Goal: Information Seeking & Learning: Learn about a topic

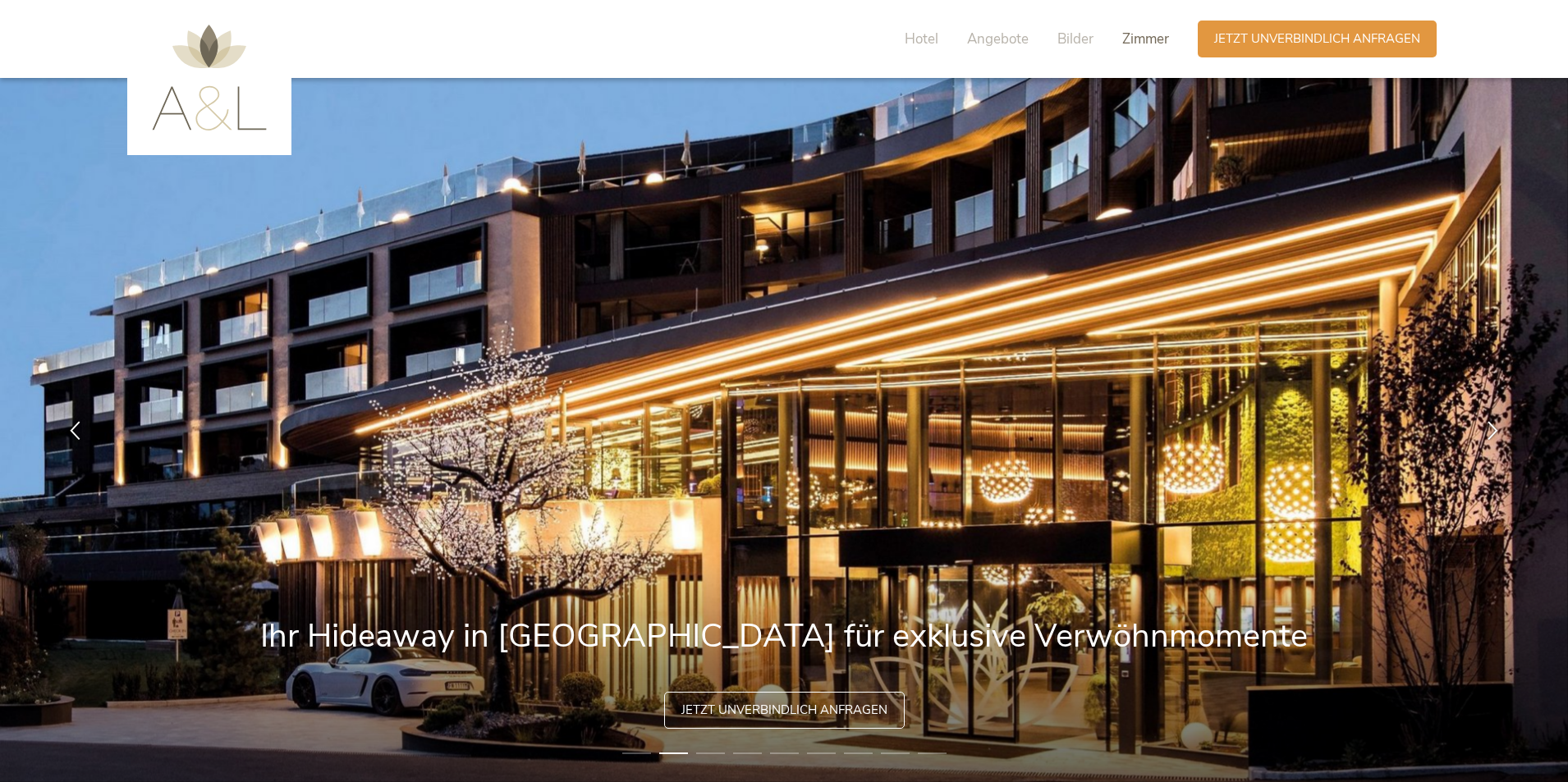
click at [1133, 48] on div "Zimmer" at bounding box center [1145, 39] width 46 height 20
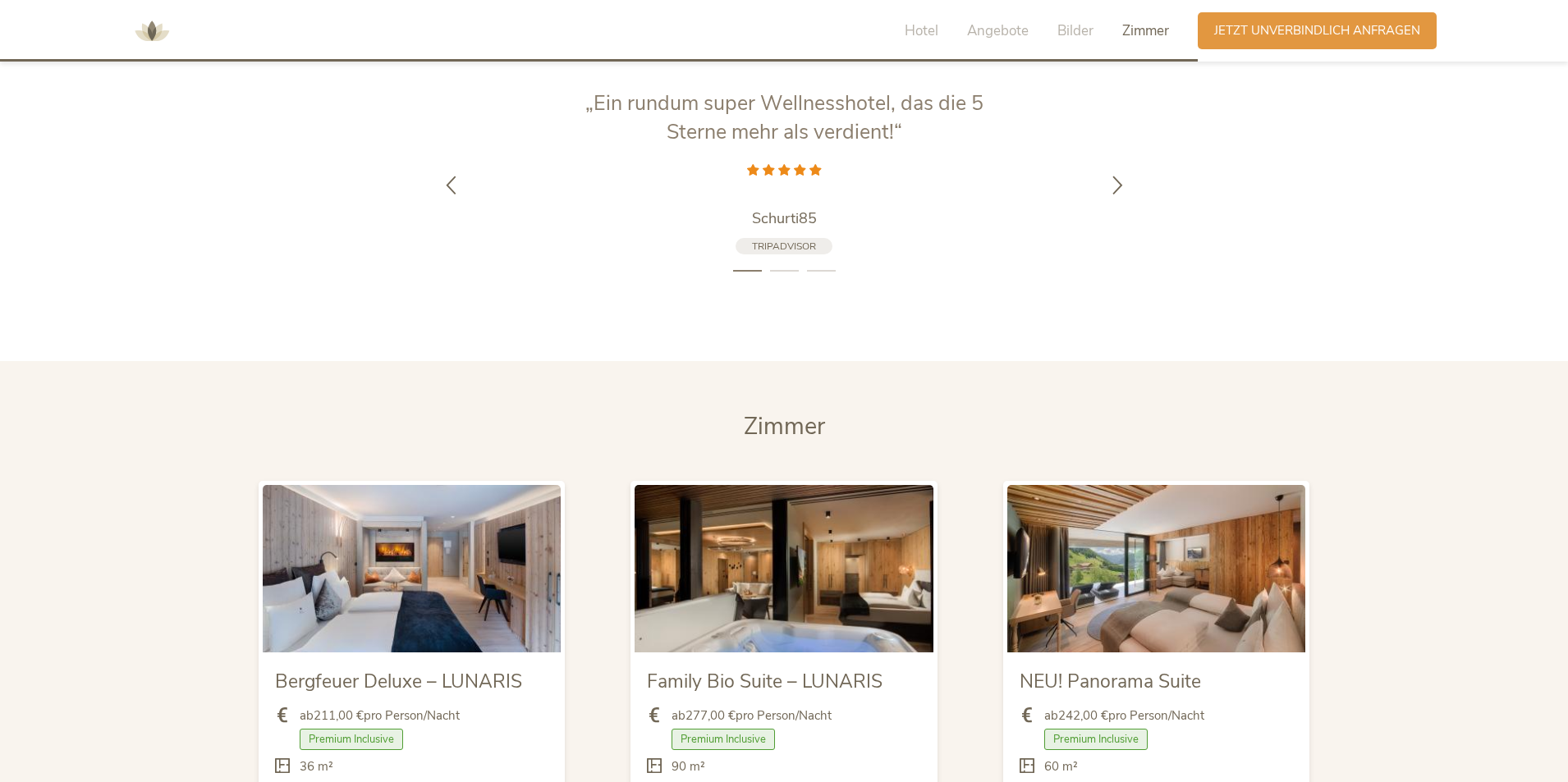
scroll to position [3576, 0]
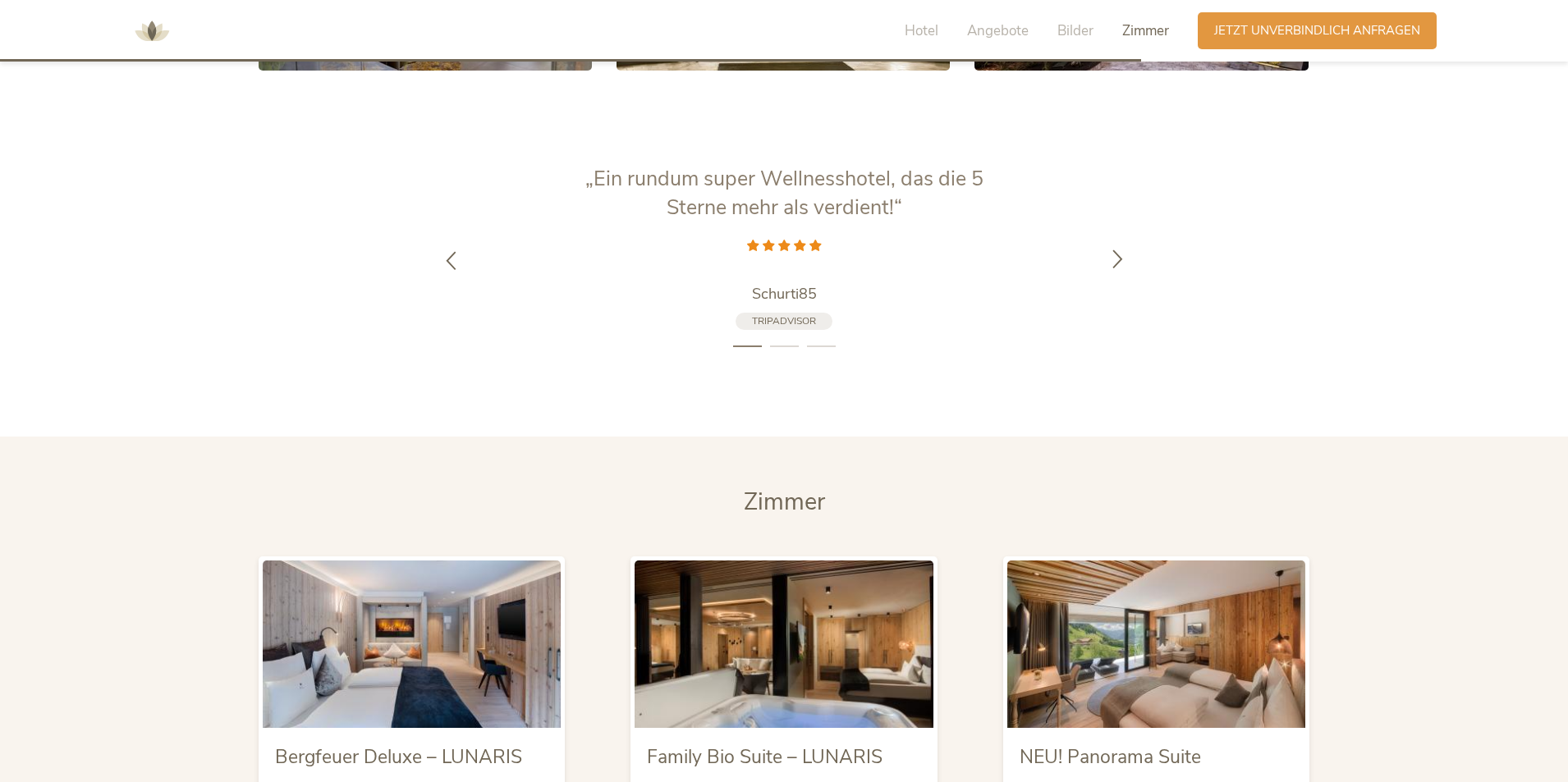
click at [1117, 249] on icon at bounding box center [1118, 258] width 19 height 19
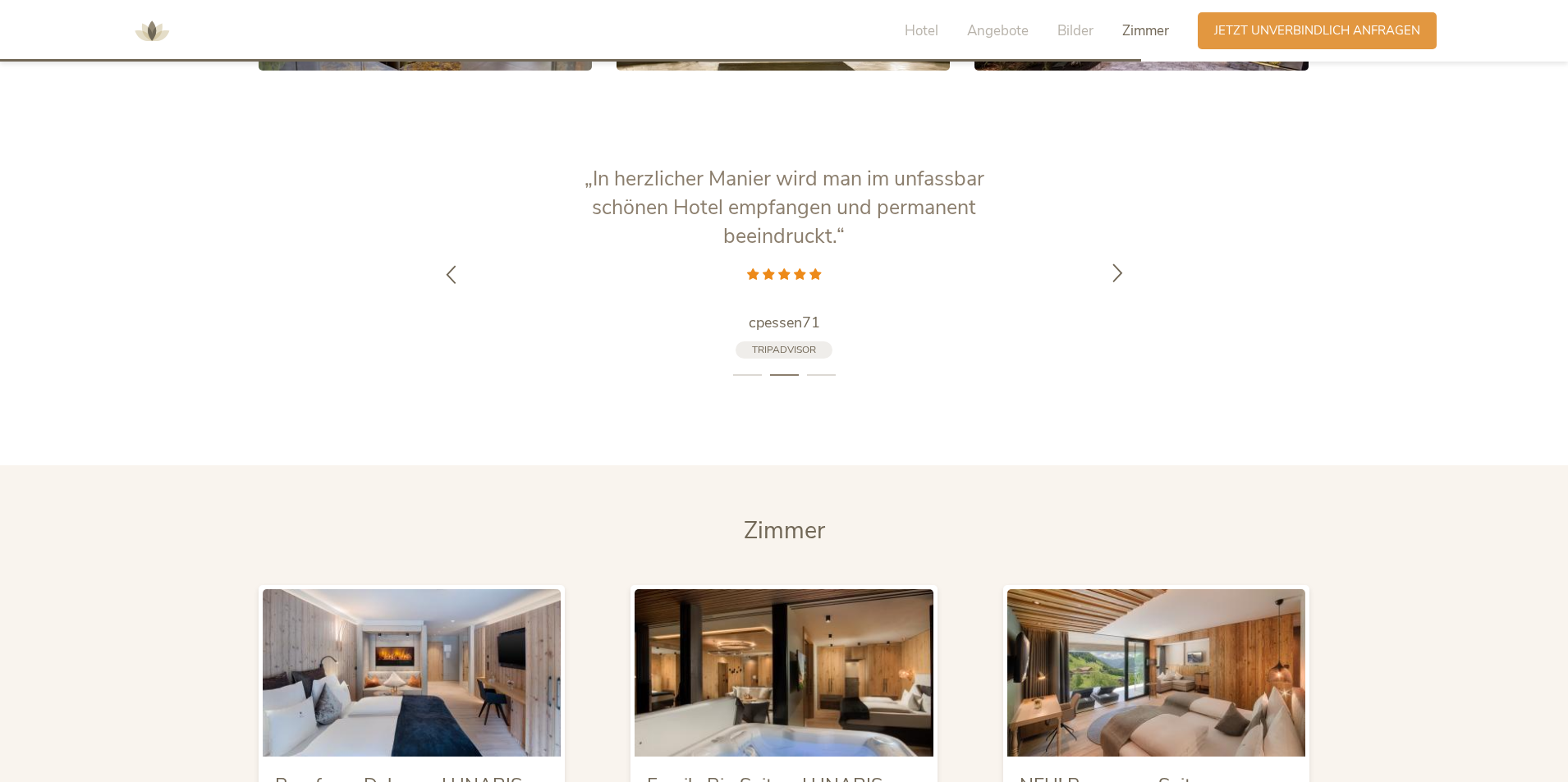
click at [1117, 249] on div at bounding box center [1117, 274] width 52 height 52
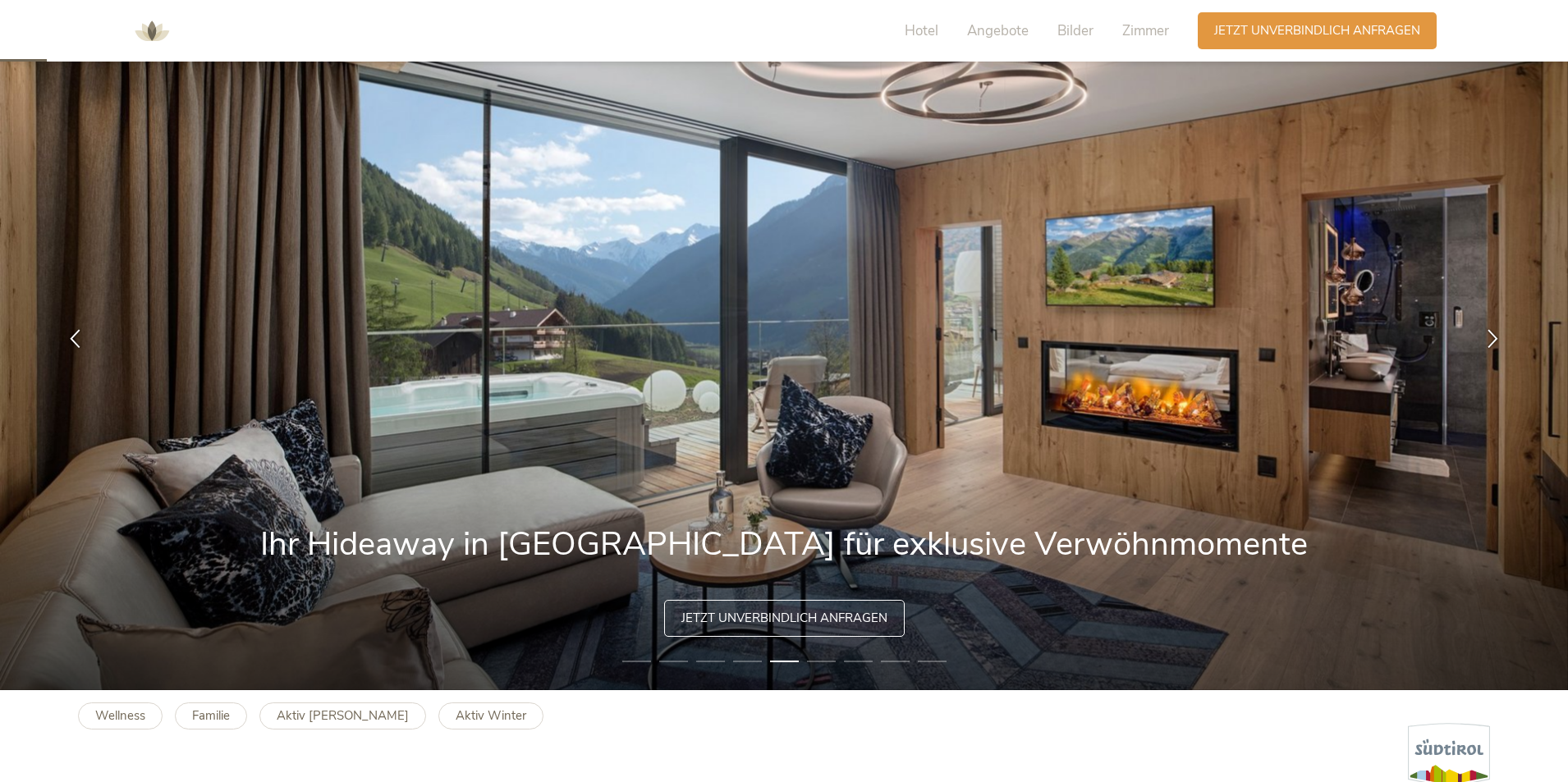
scroll to position [0, 0]
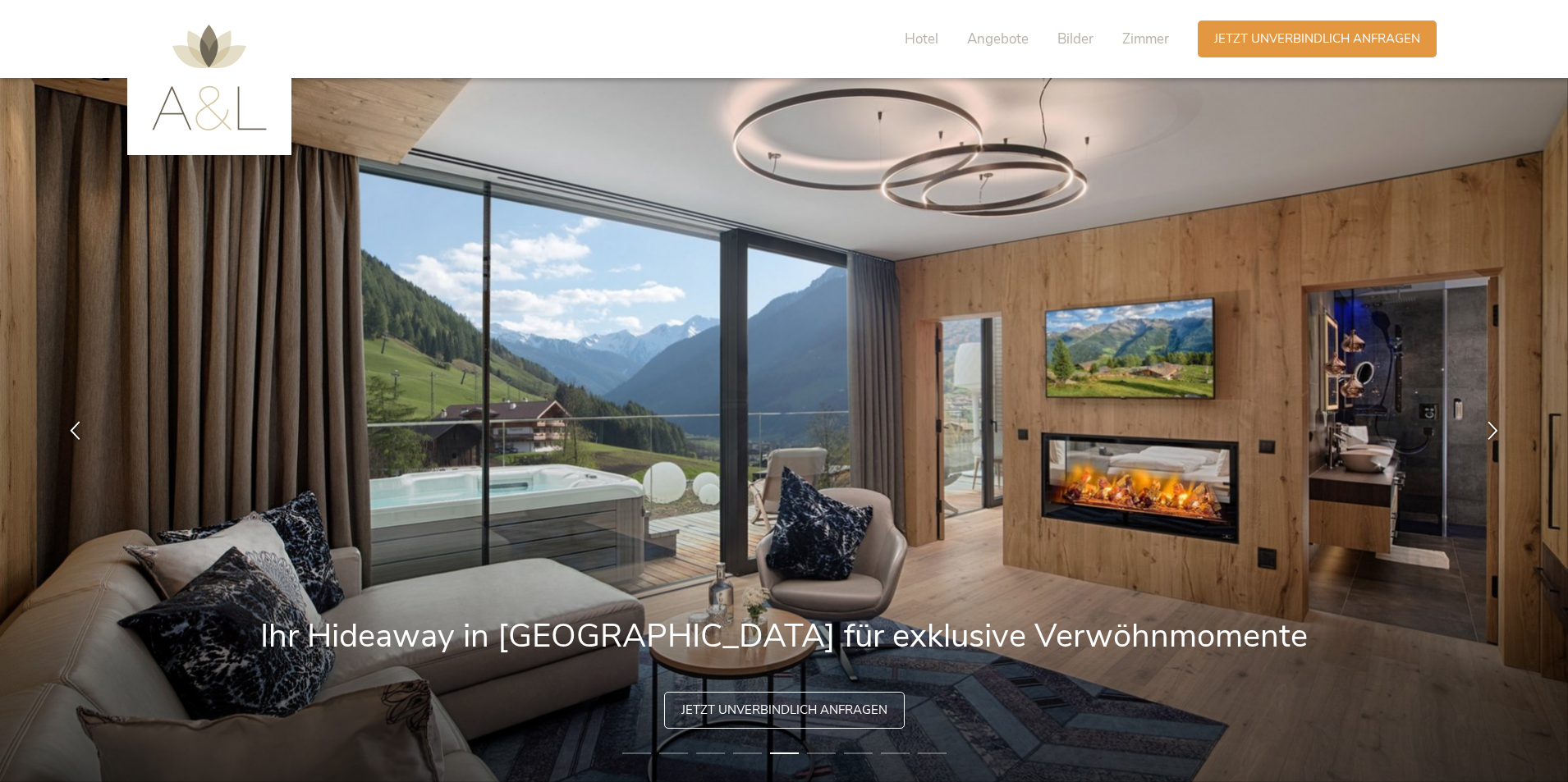
click at [216, 89] on img at bounding box center [209, 77] width 115 height 106
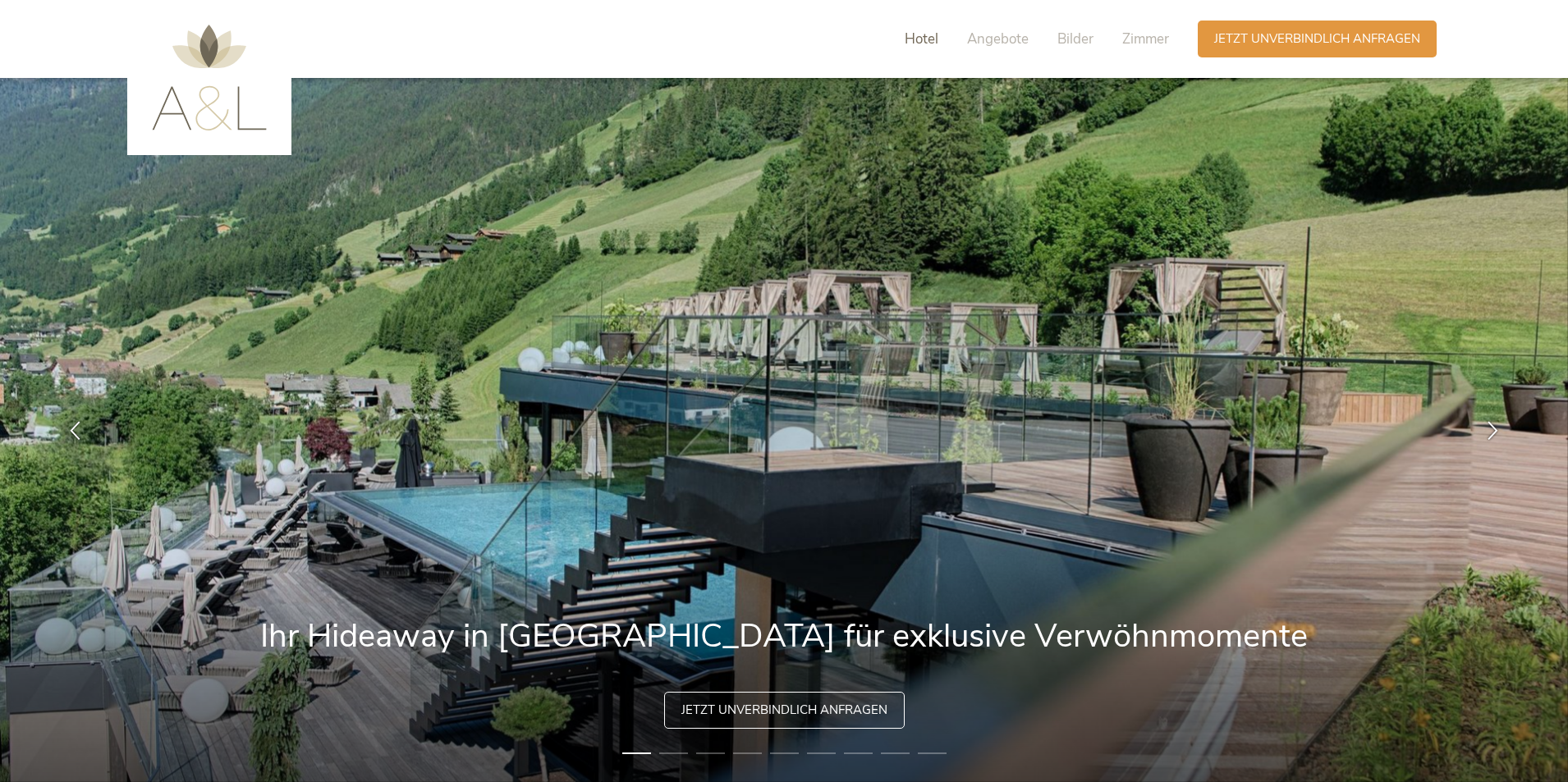
click at [907, 44] on span "Hotel" at bounding box center [921, 38] width 34 height 19
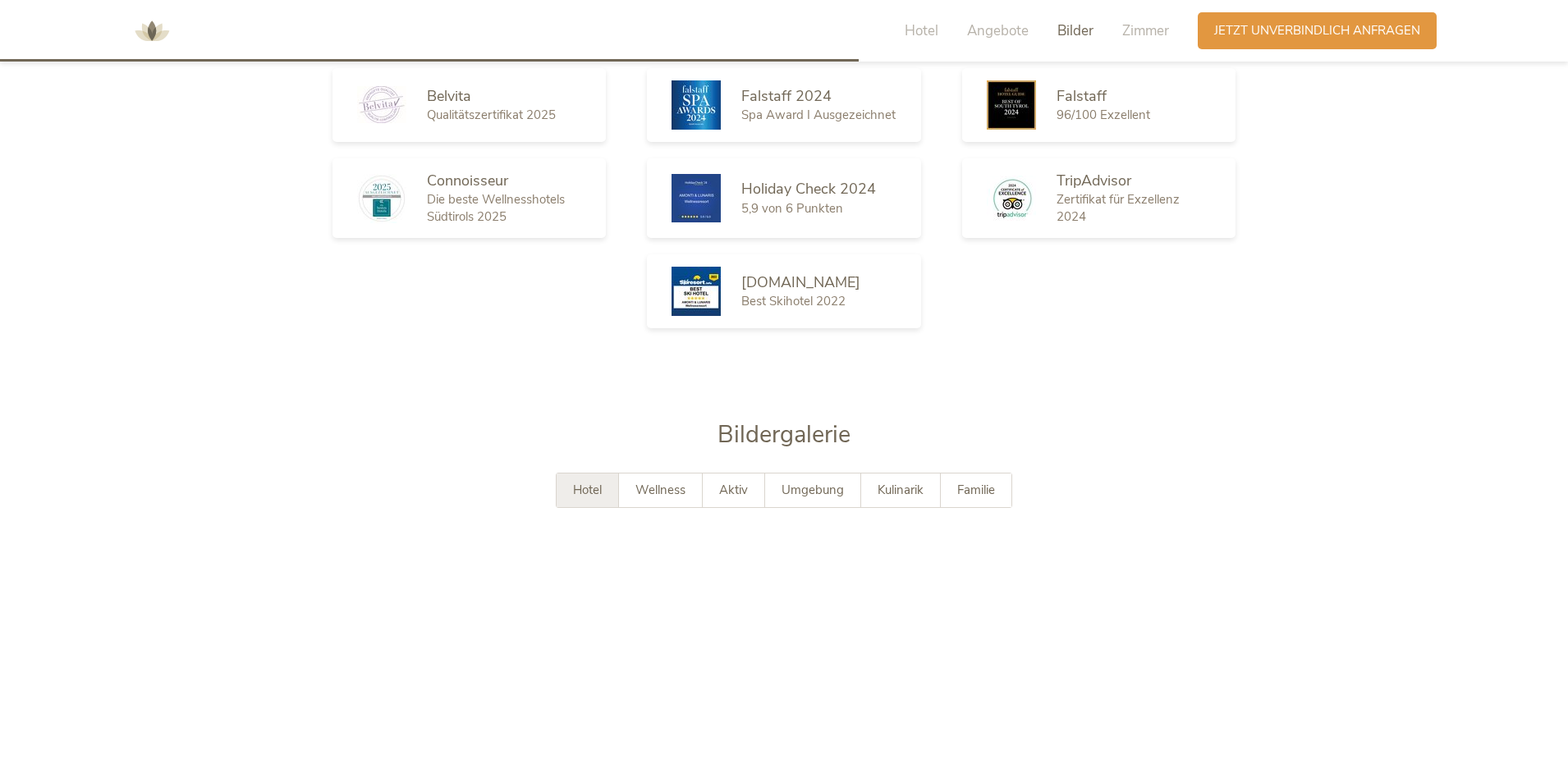
scroll to position [4915, 0]
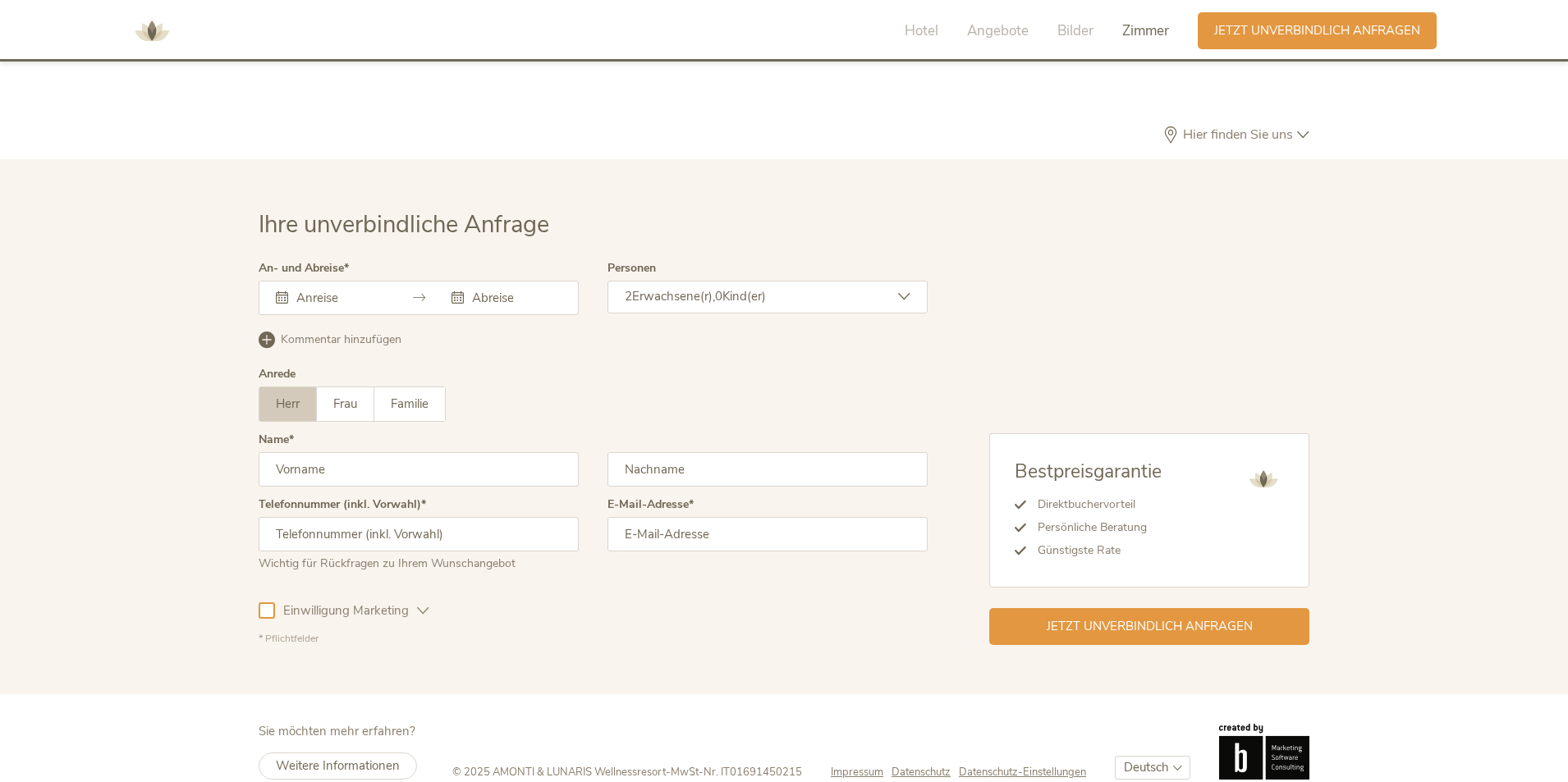
drag, startPoint x: 154, startPoint y: 327, endPoint x: 242, endPoint y: 756, distance: 437.9
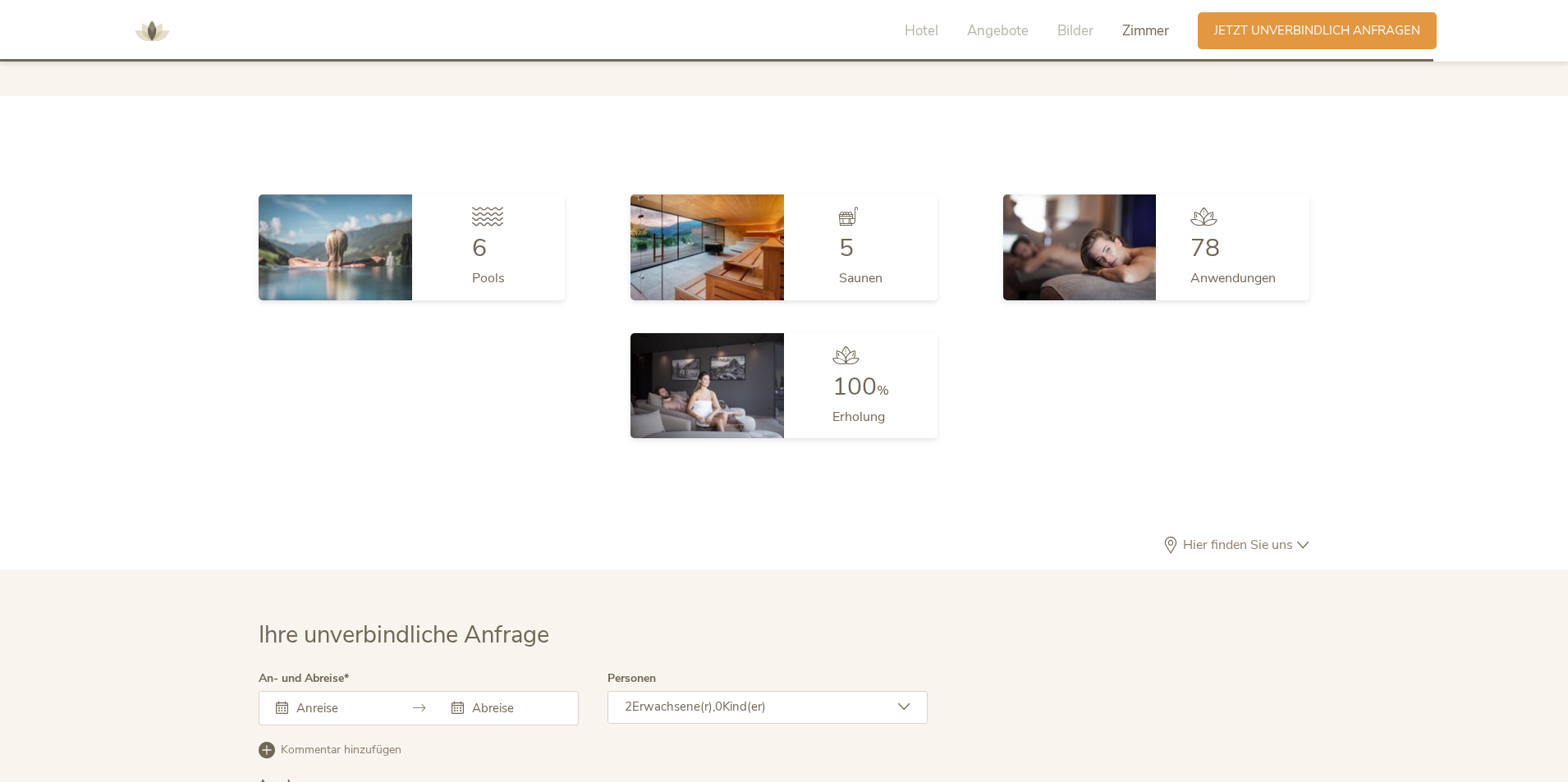
scroll to position [4094, 0]
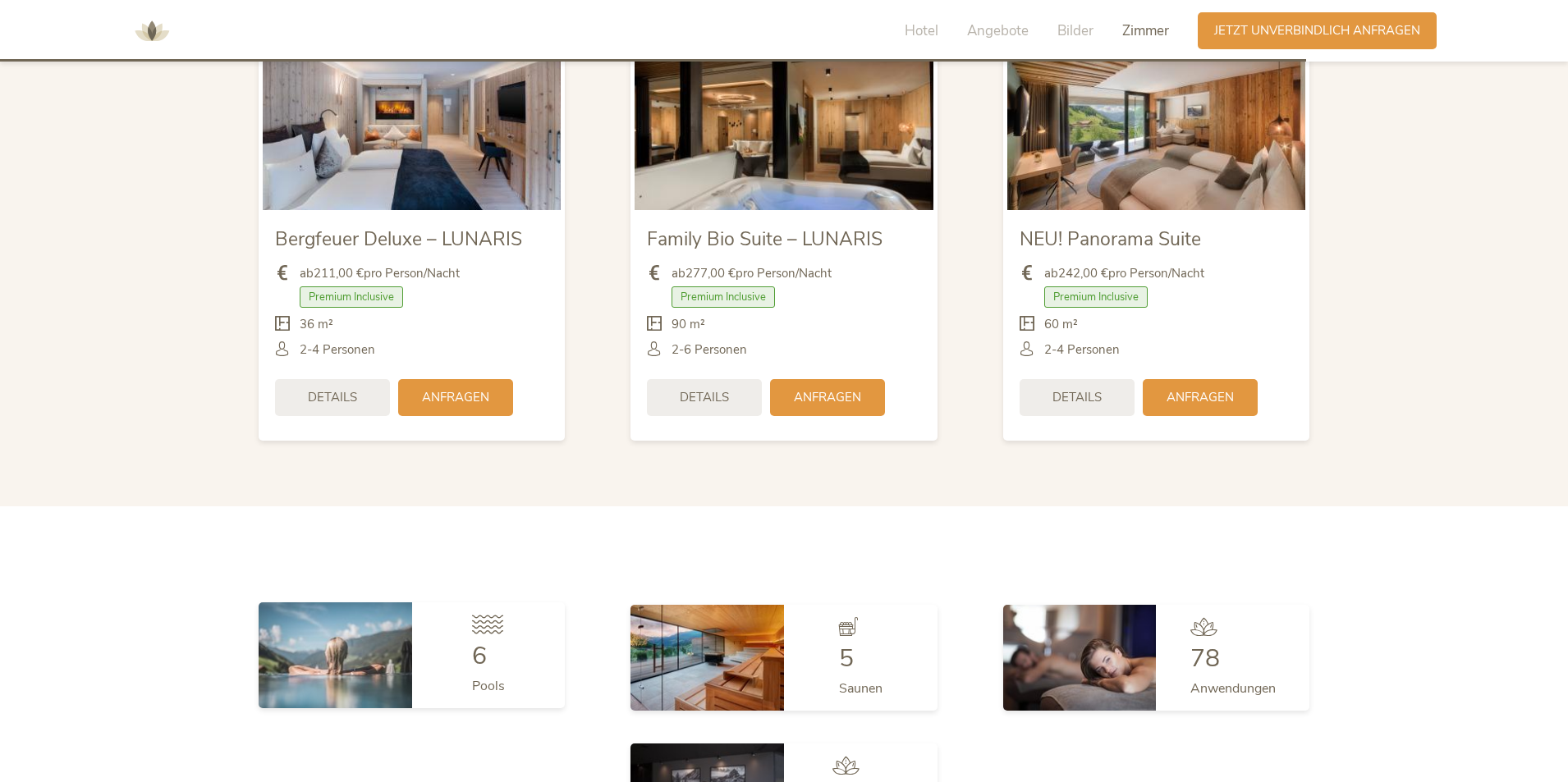
click at [461, 614] on div "6 Pools" at bounding box center [489, 655] width 154 height 105
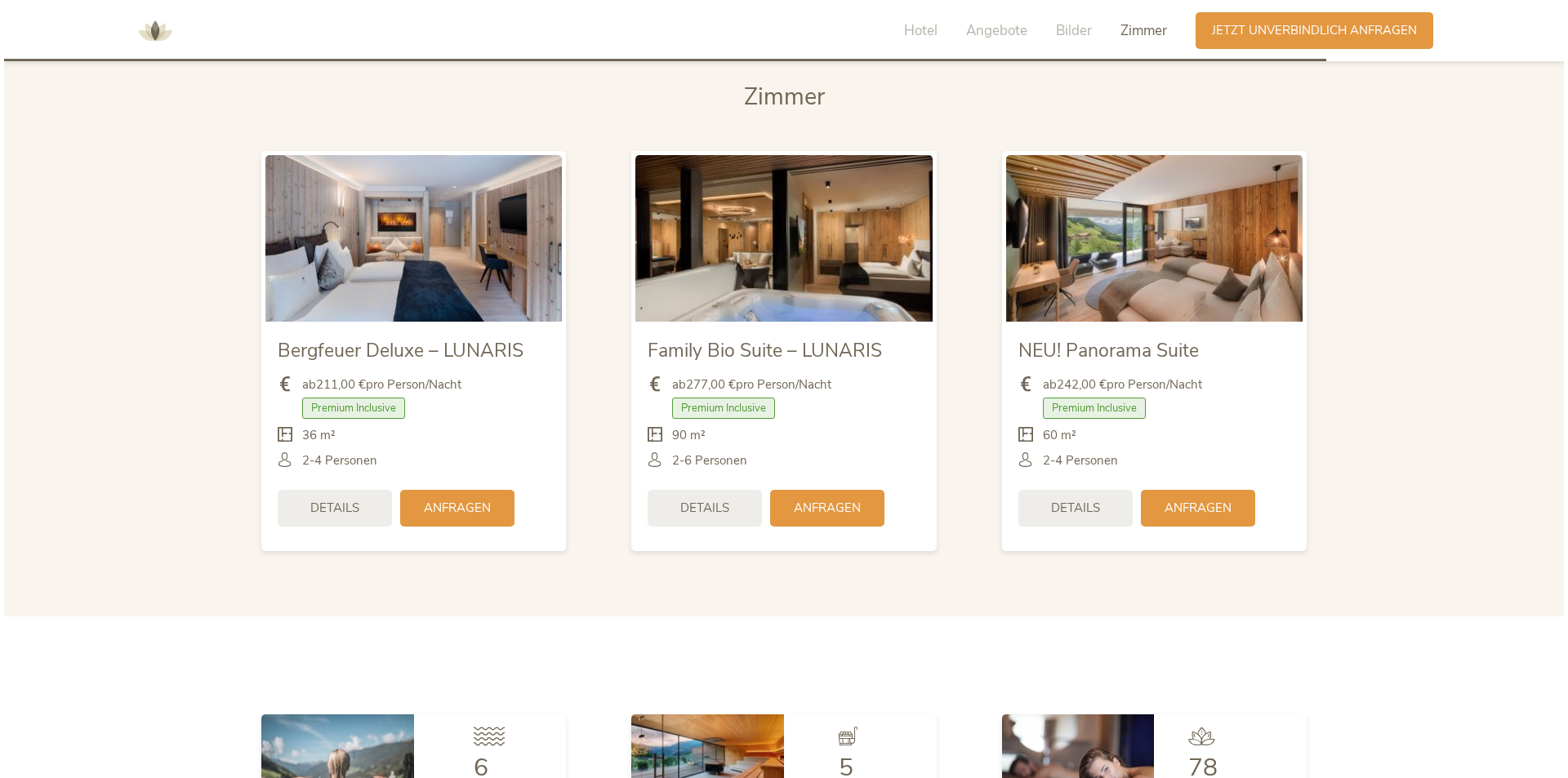
scroll to position [3909, 0]
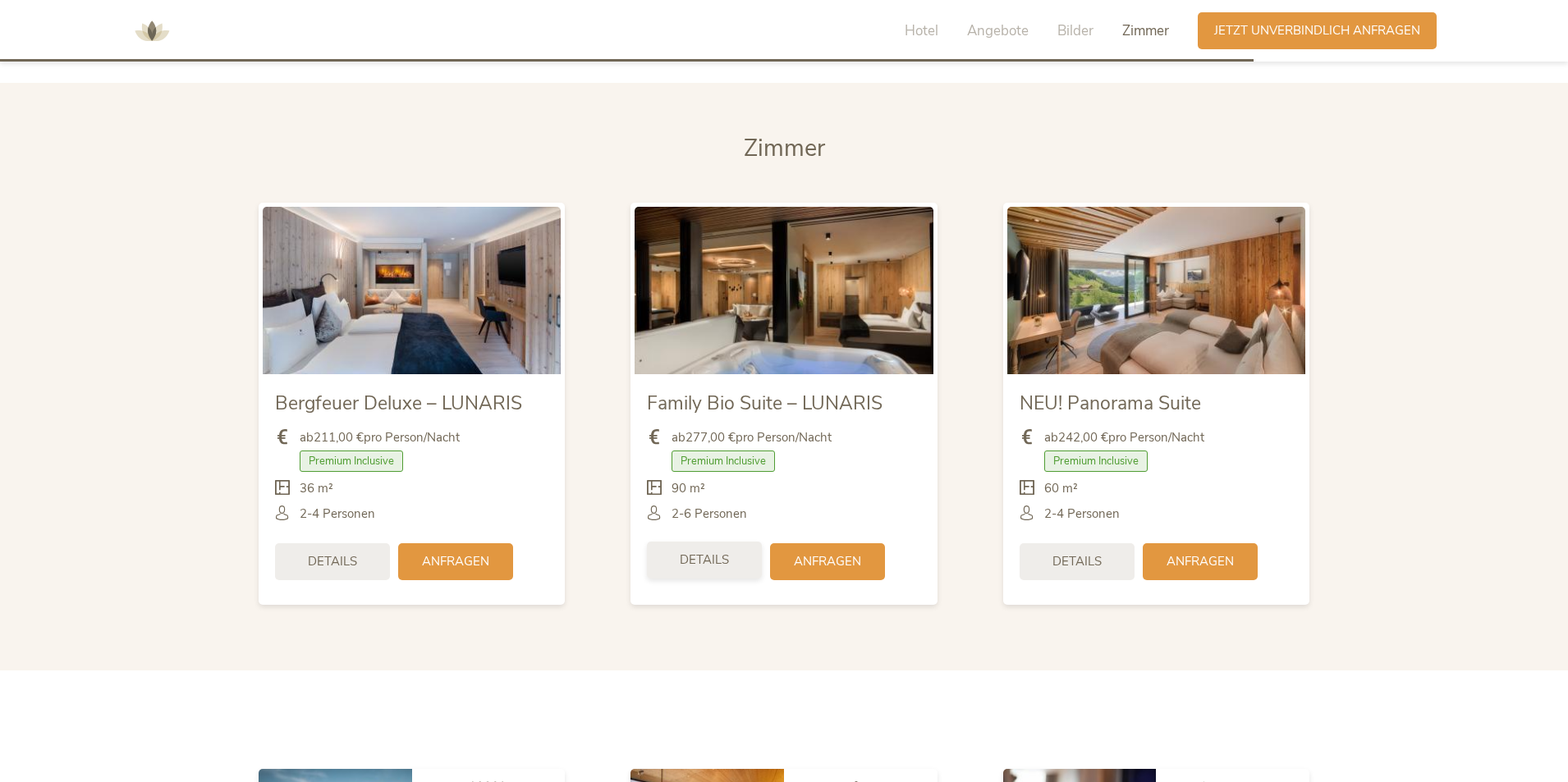
click at [688, 552] on span "Details" at bounding box center [704, 560] width 49 height 17
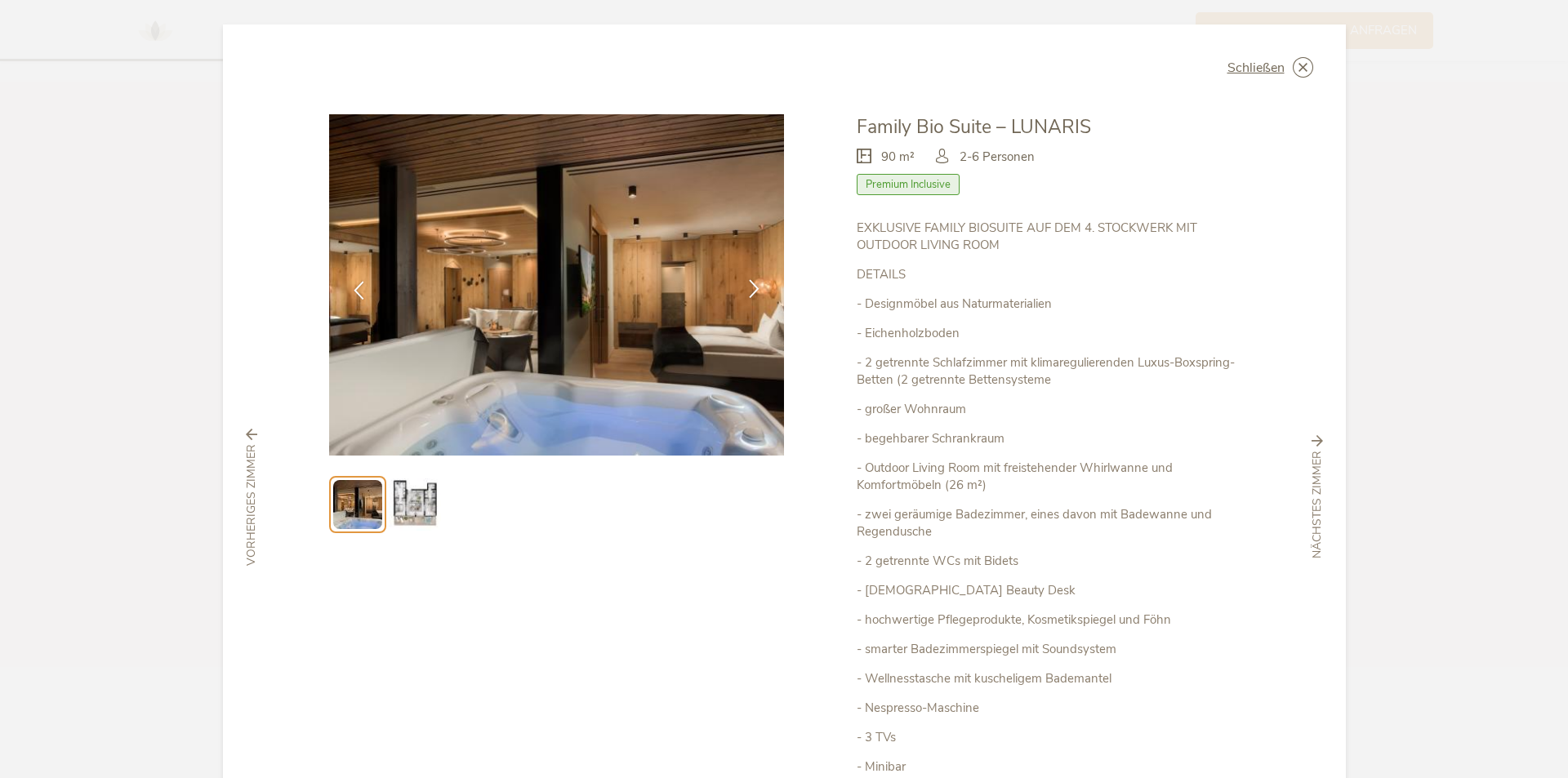
click at [749, 283] on icon at bounding box center [754, 288] width 19 height 19
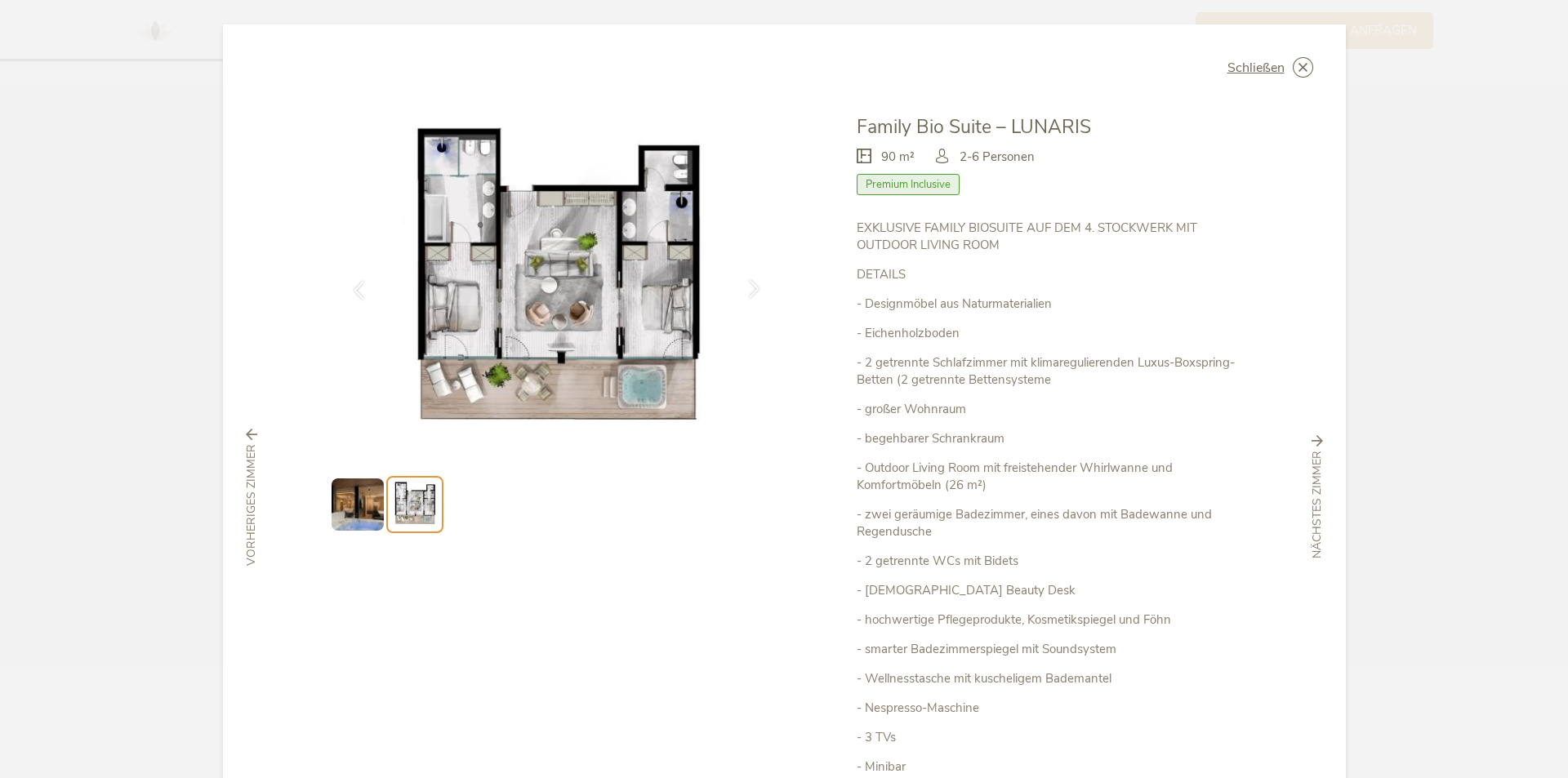
click at [750, 283] on icon at bounding box center [754, 288] width 19 height 19
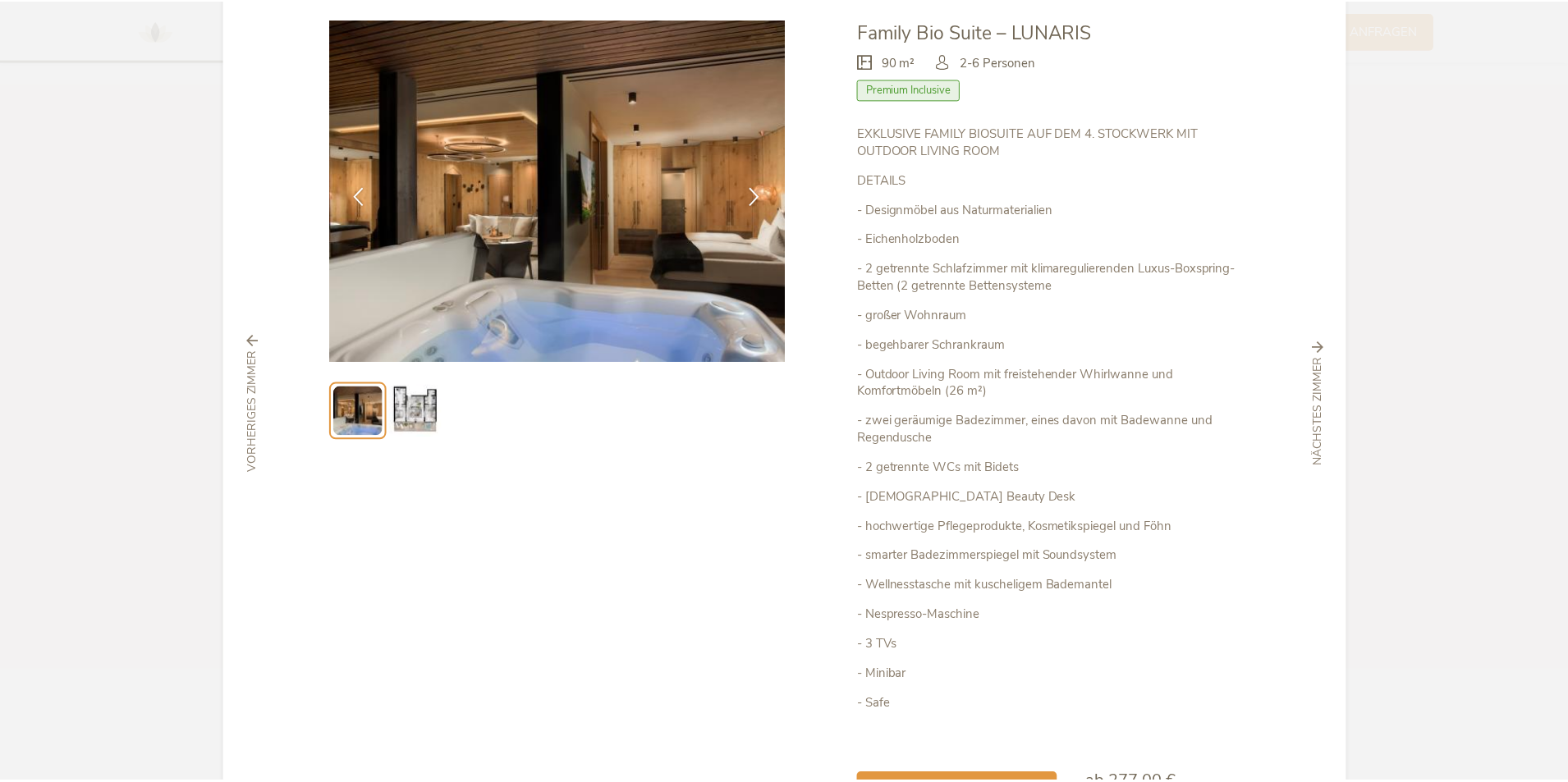
scroll to position [0, 0]
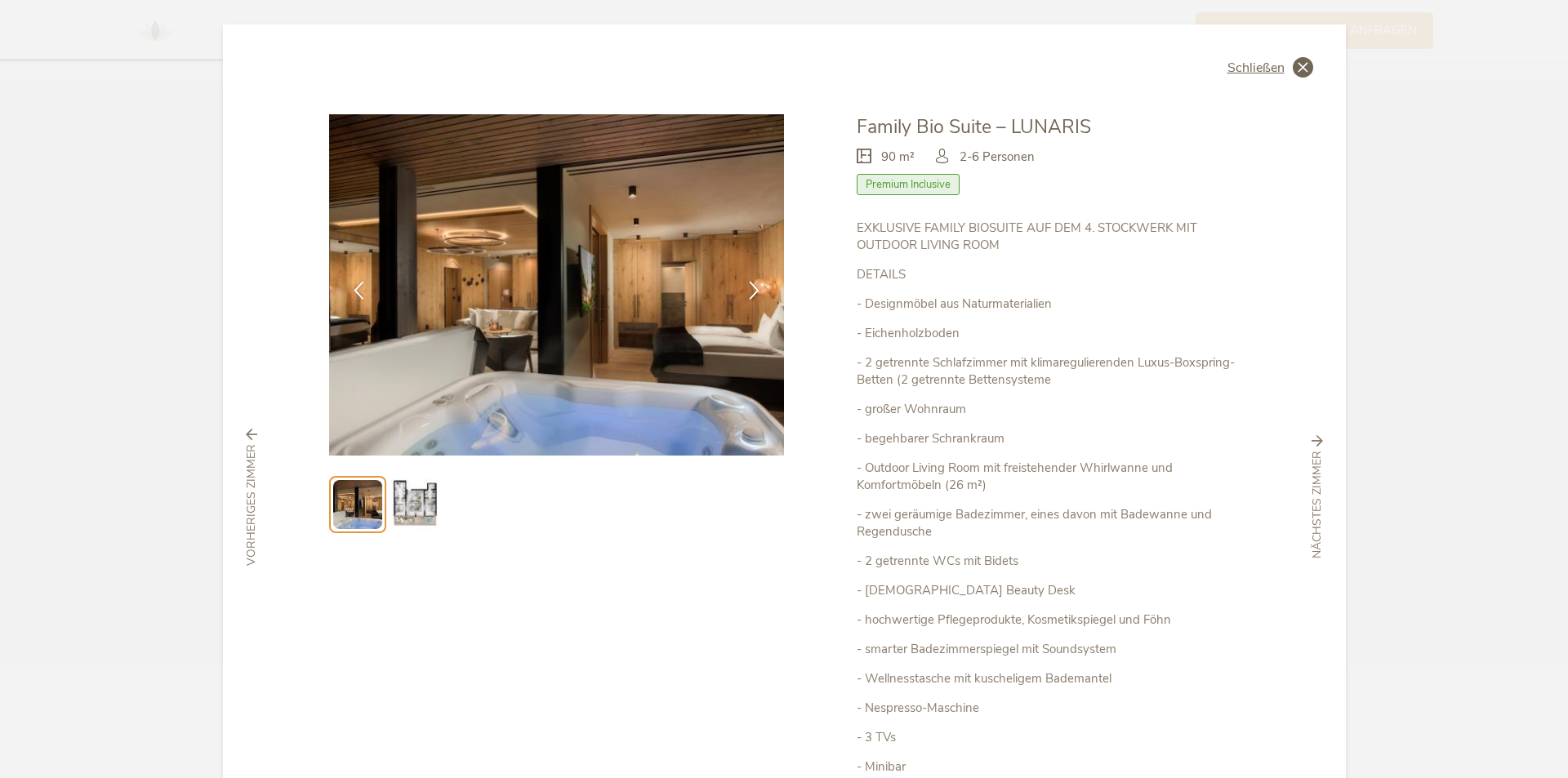
click at [1268, 62] on span "Schließen" at bounding box center [1256, 68] width 57 height 13
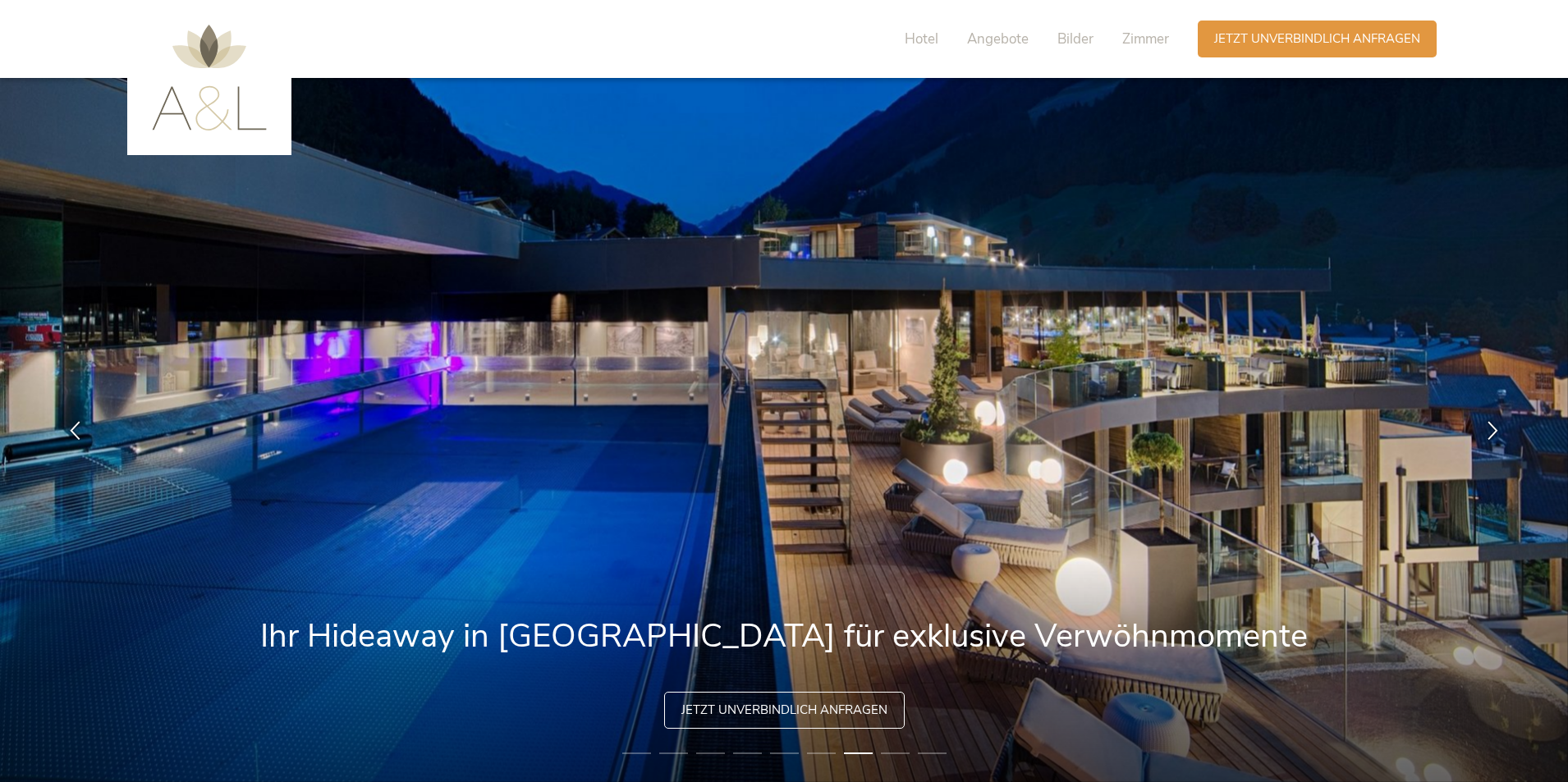
click at [191, 84] on img at bounding box center [209, 77] width 115 height 106
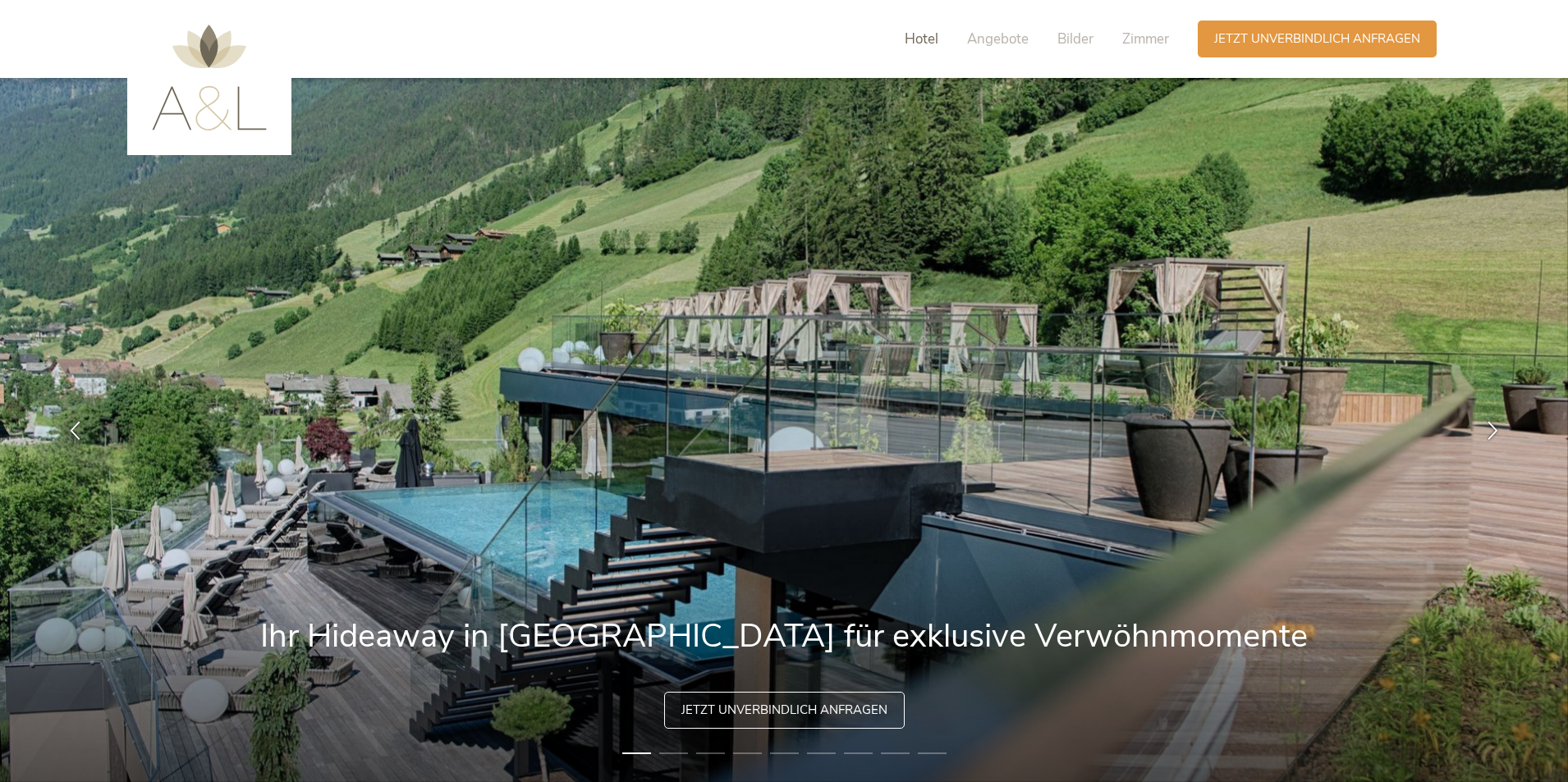
click at [905, 41] on span "Hotel" at bounding box center [921, 38] width 34 height 19
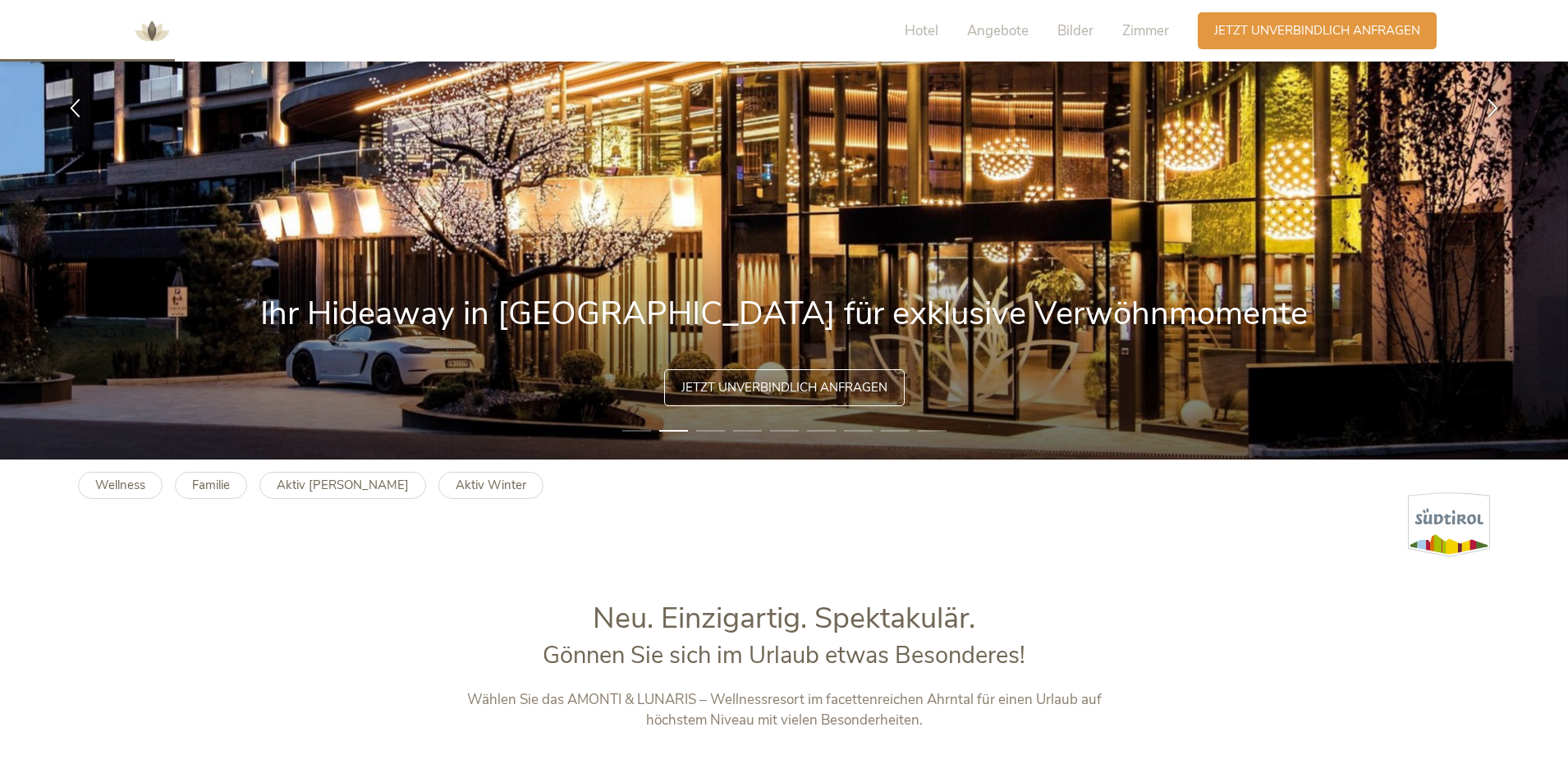
scroll to position [182, 0]
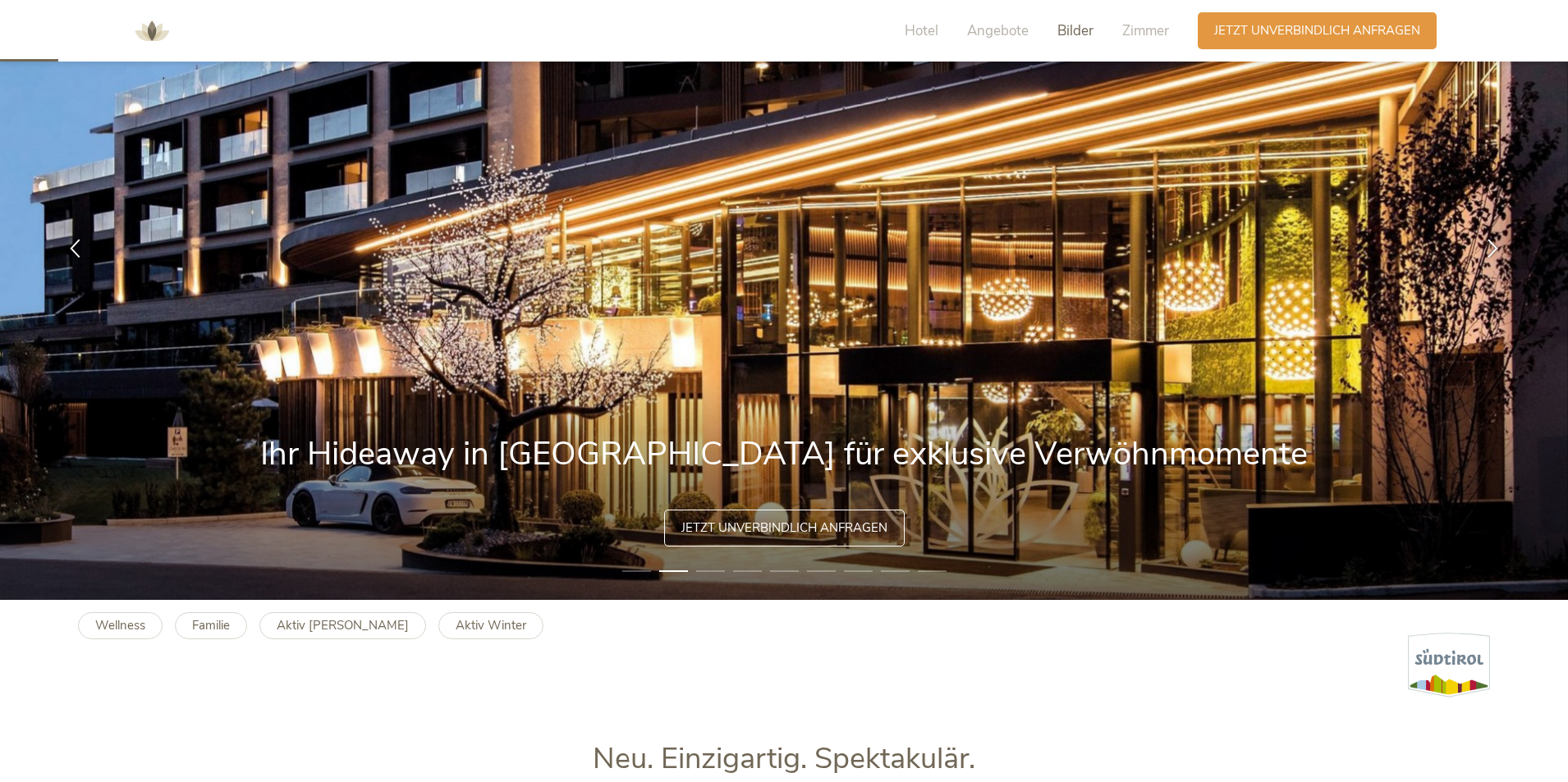
click at [1074, 25] on span "Bilder" at bounding box center [1076, 30] width 36 height 19
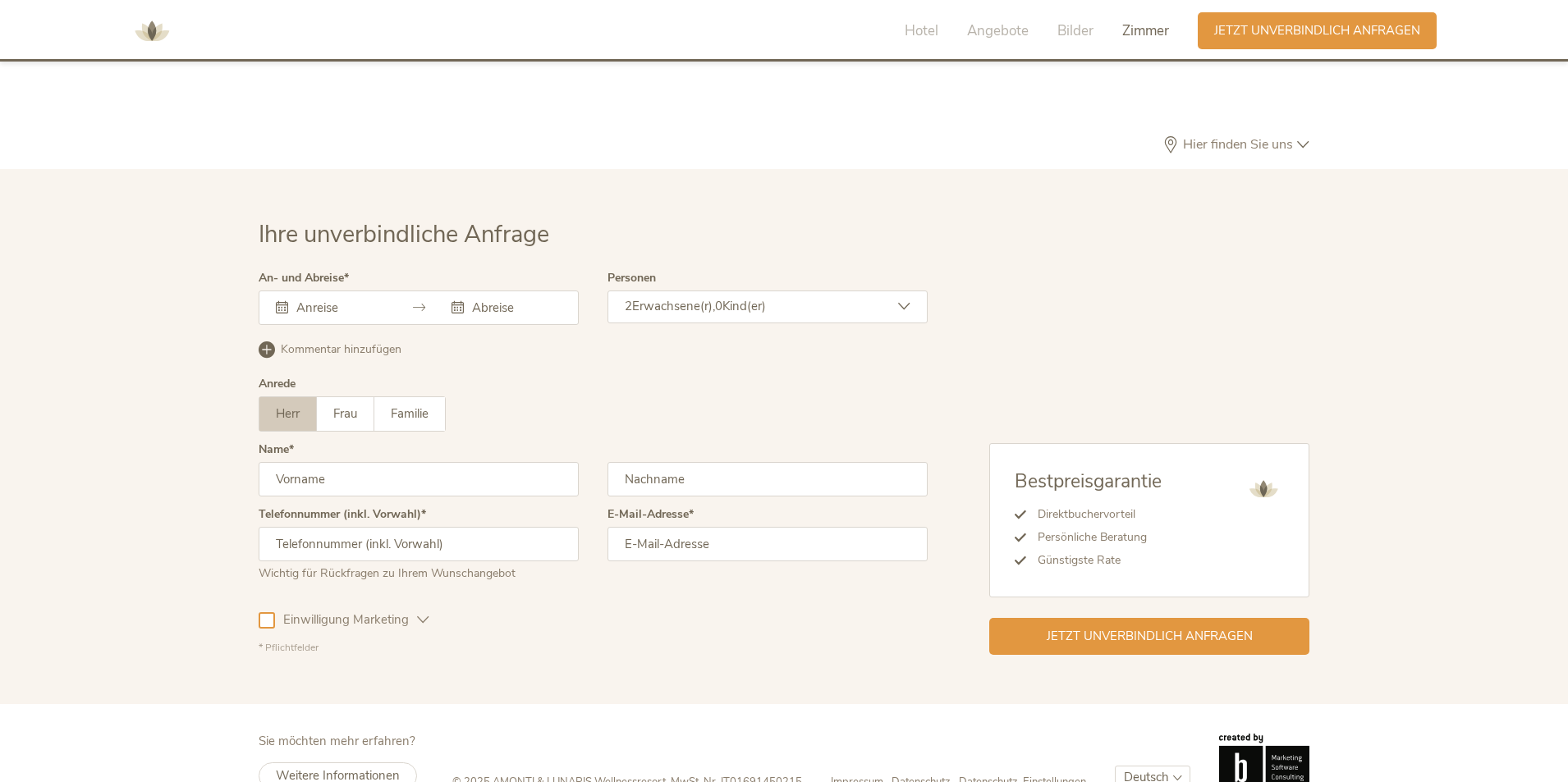
scroll to position [4915, 0]
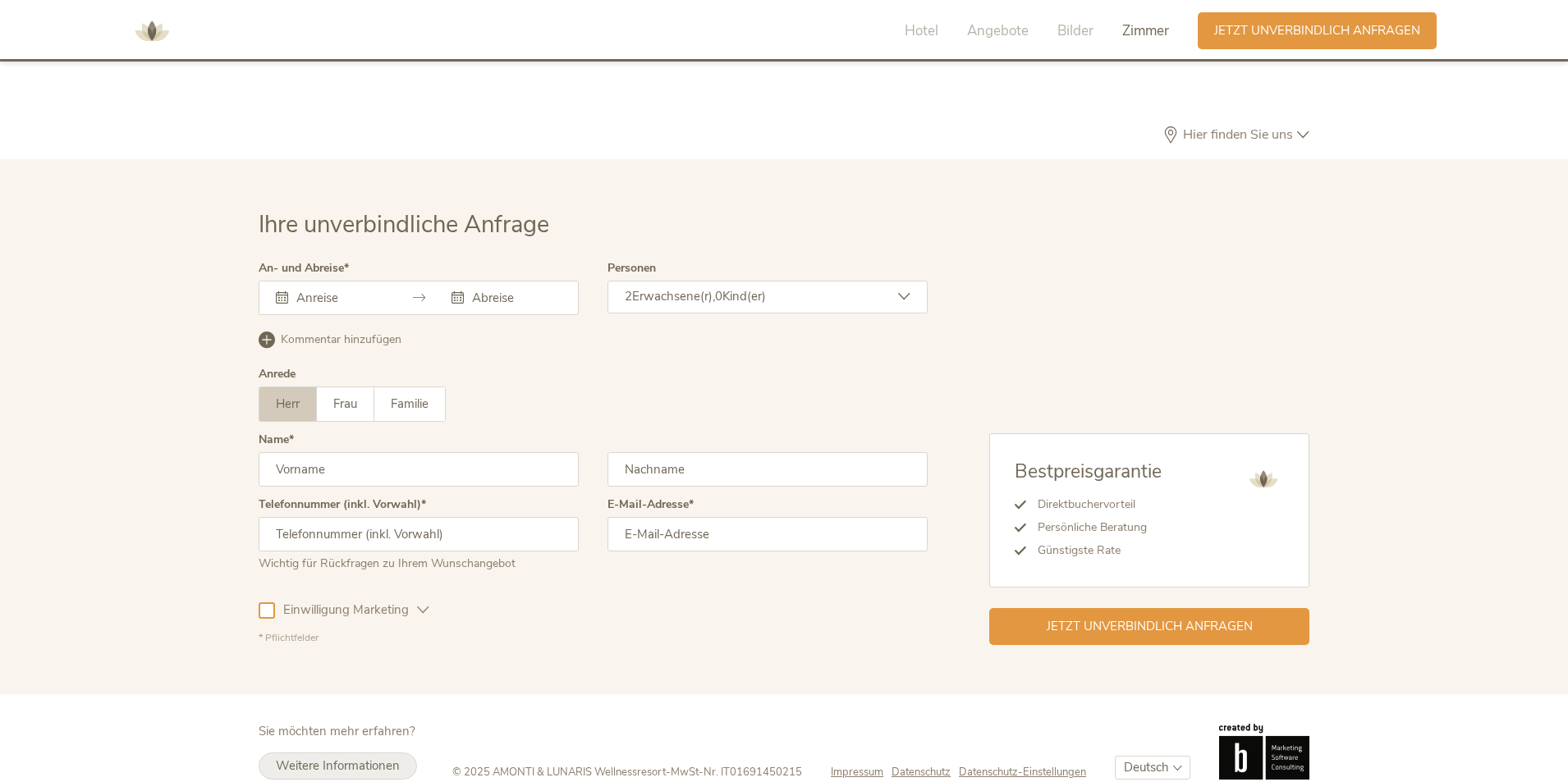
click at [318, 757] on span "Weitere Informationen" at bounding box center [338, 766] width 124 height 16
click at [336, 757] on span "Weitere Informationen" at bounding box center [338, 766] width 124 height 16
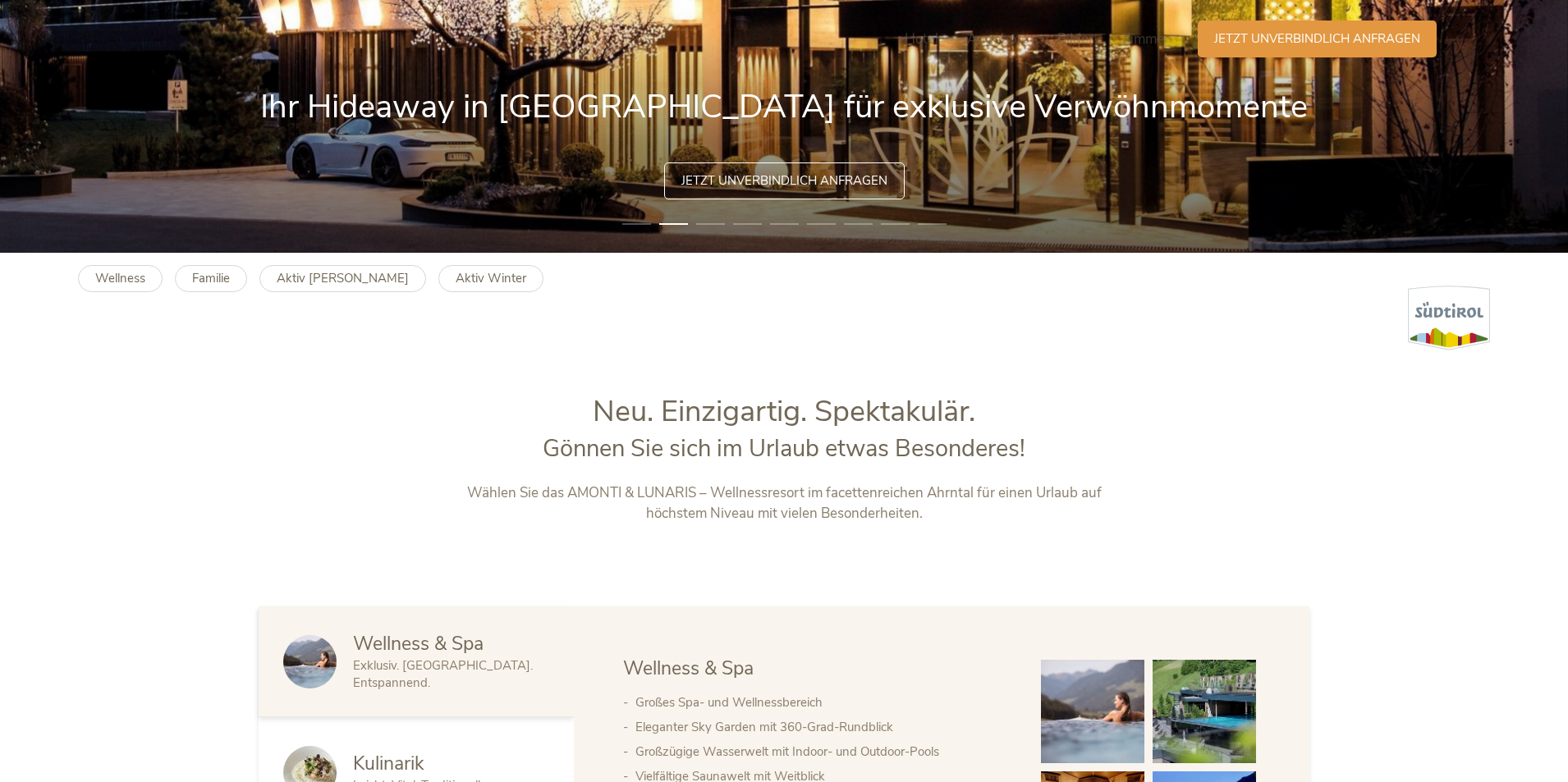
scroll to position [0, 0]
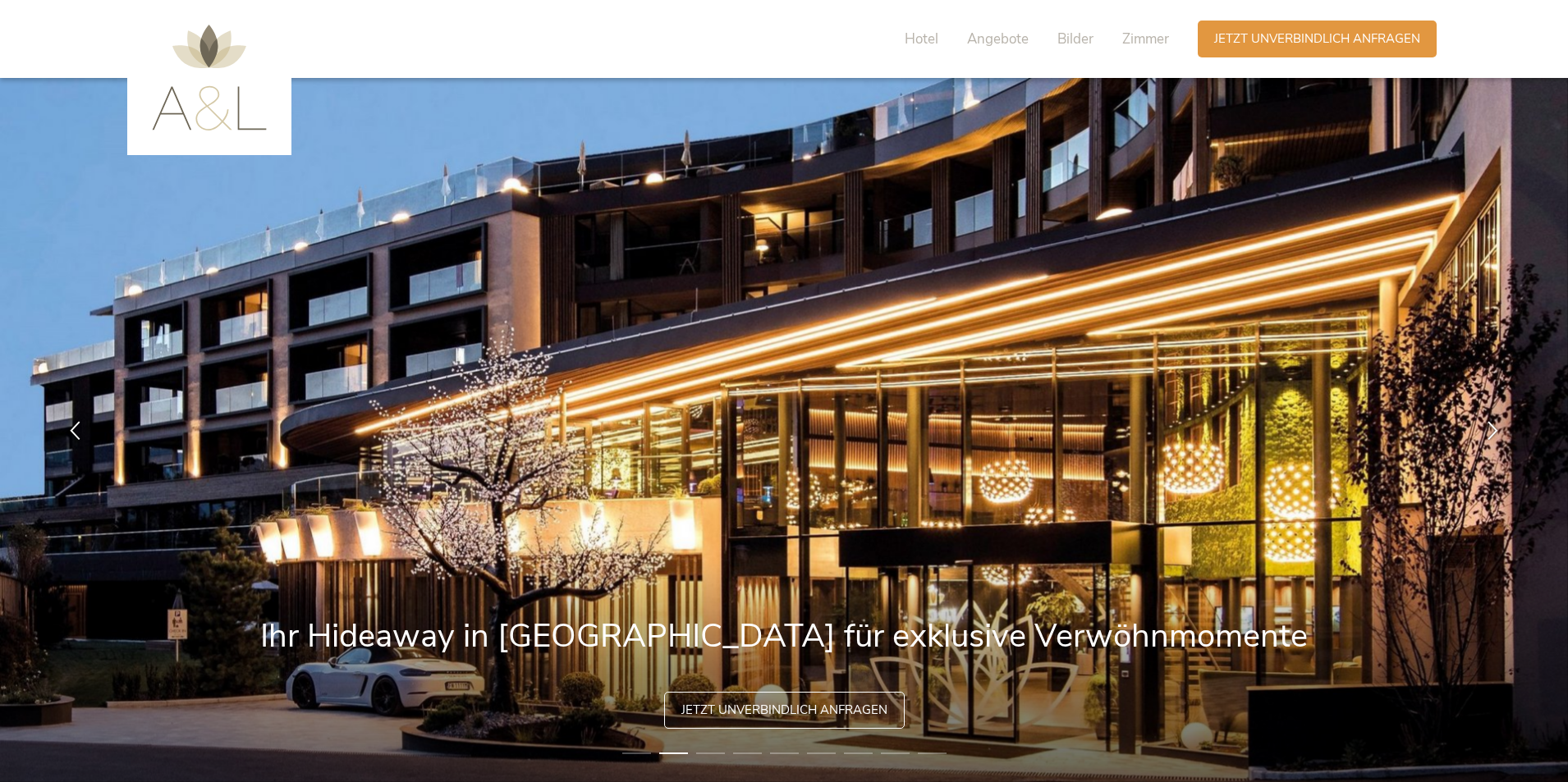
drag, startPoint x: 426, startPoint y: 461, endPoint x: 350, endPoint y: 8, distance: 459.3
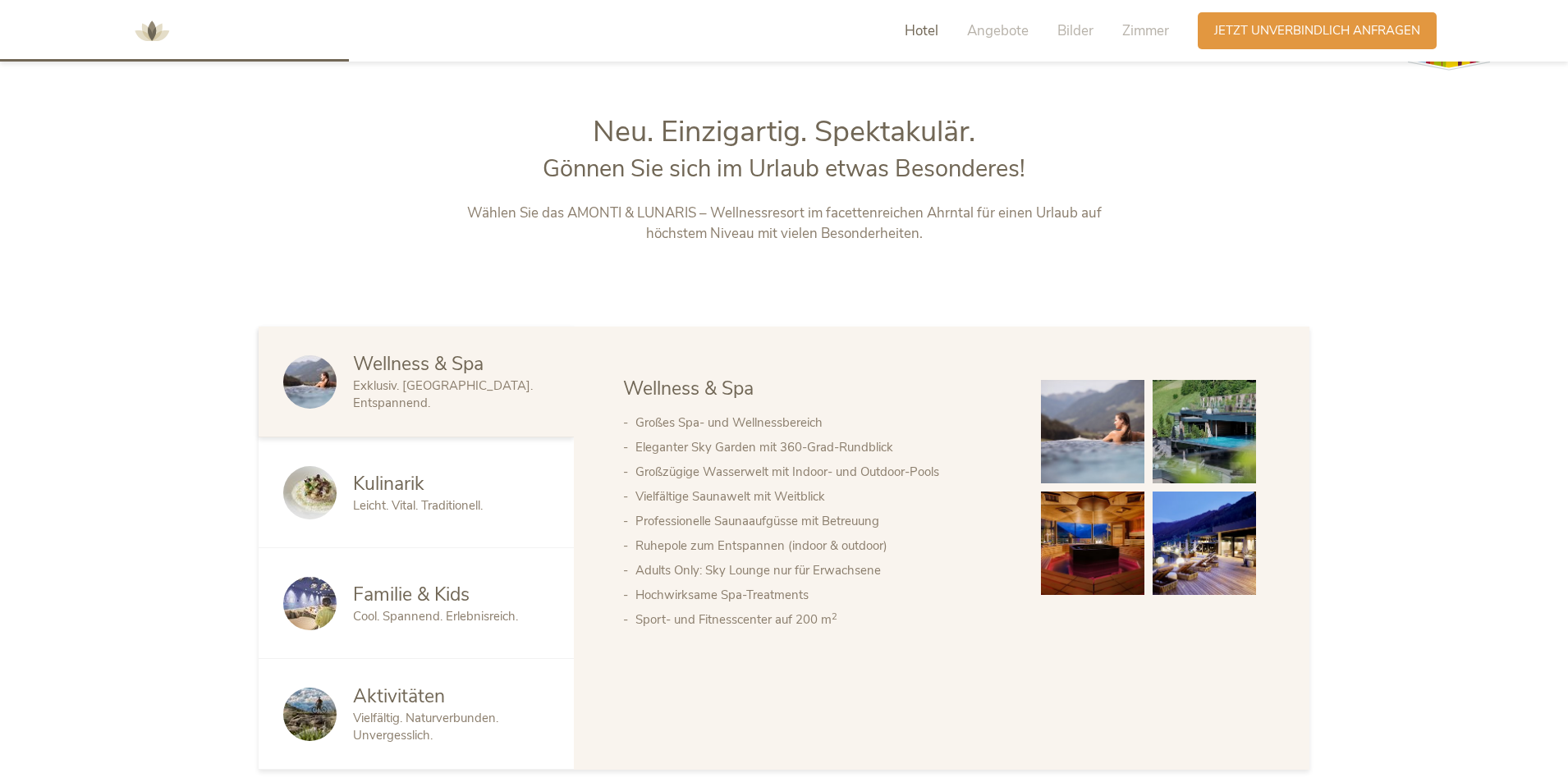
scroll to position [4915, 0]
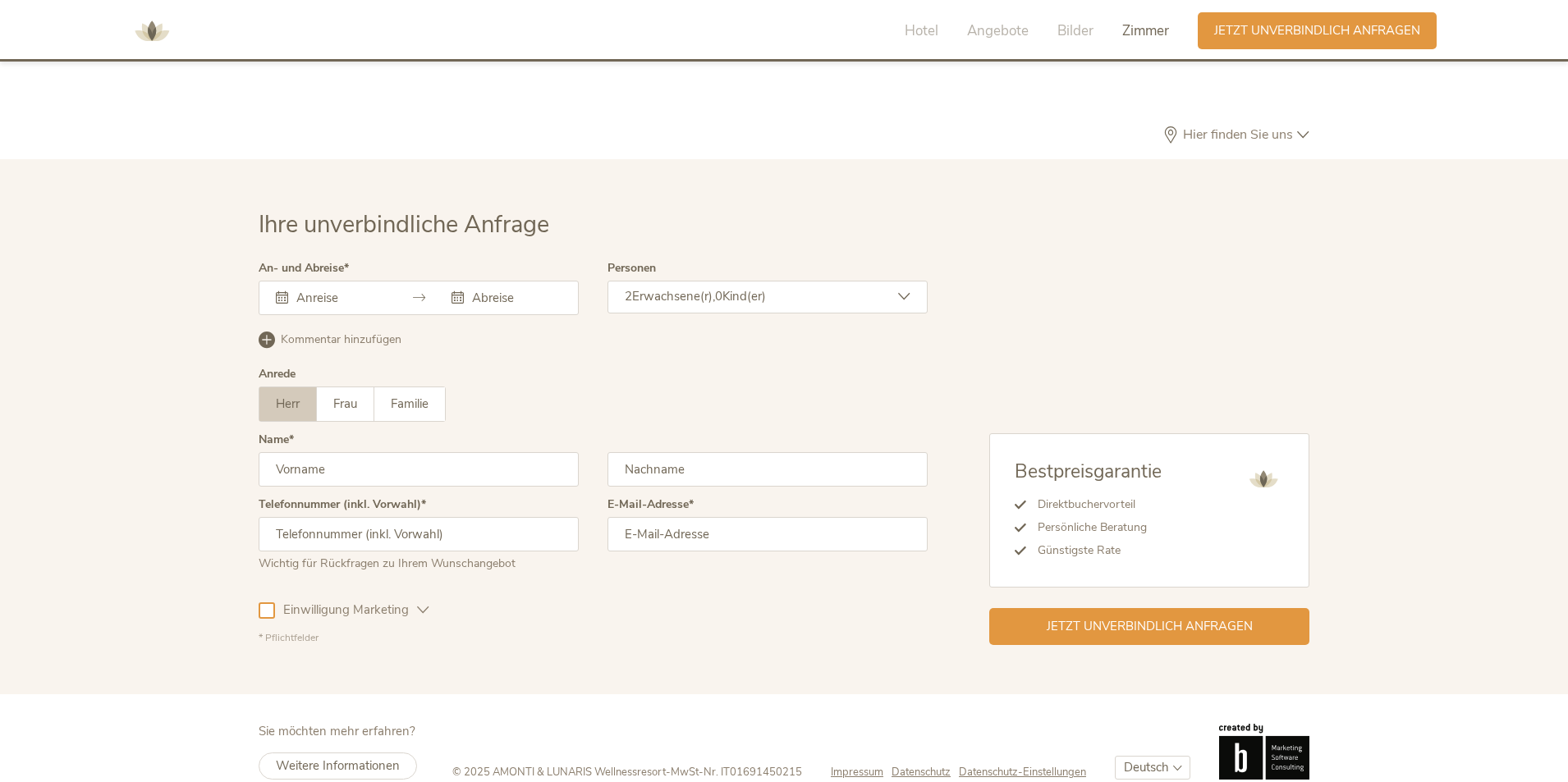
drag, startPoint x: 400, startPoint y: 437, endPoint x: 361, endPoint y: 815, distance: 380.0
click at [321, 757] on span "Weitere Informationen" at bounding box center [338, 766] width 124 height 16
